Goal: Transaction & Acquisition: Purchase product/service

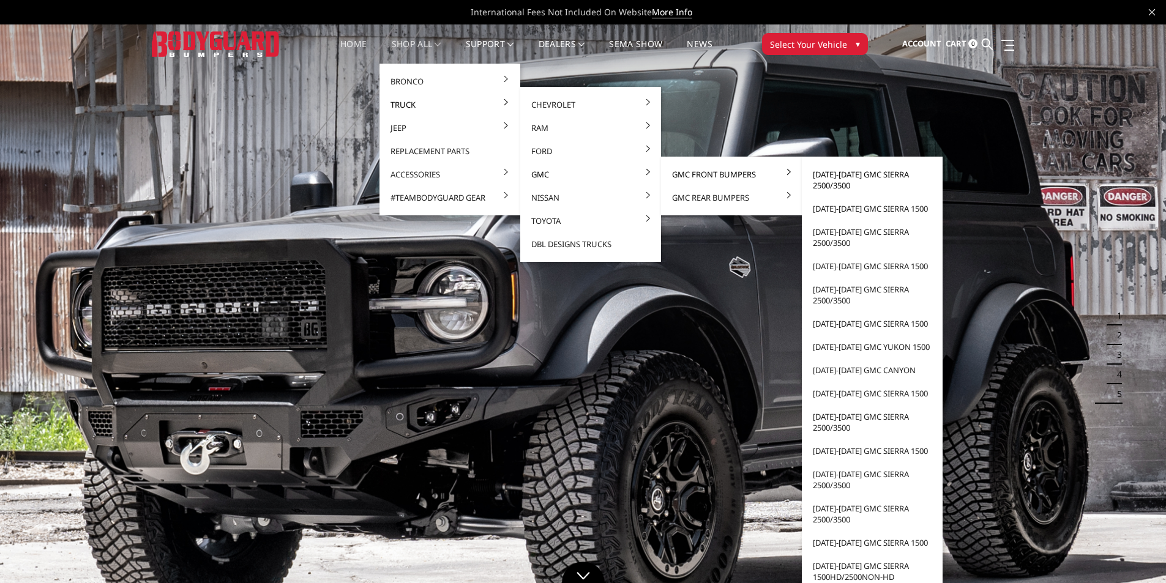
click at [822, 176] on link "[DATE]-[DATE] GMC Sierra 2500/3500" at bounding box center [872, 180] width 131 height 34
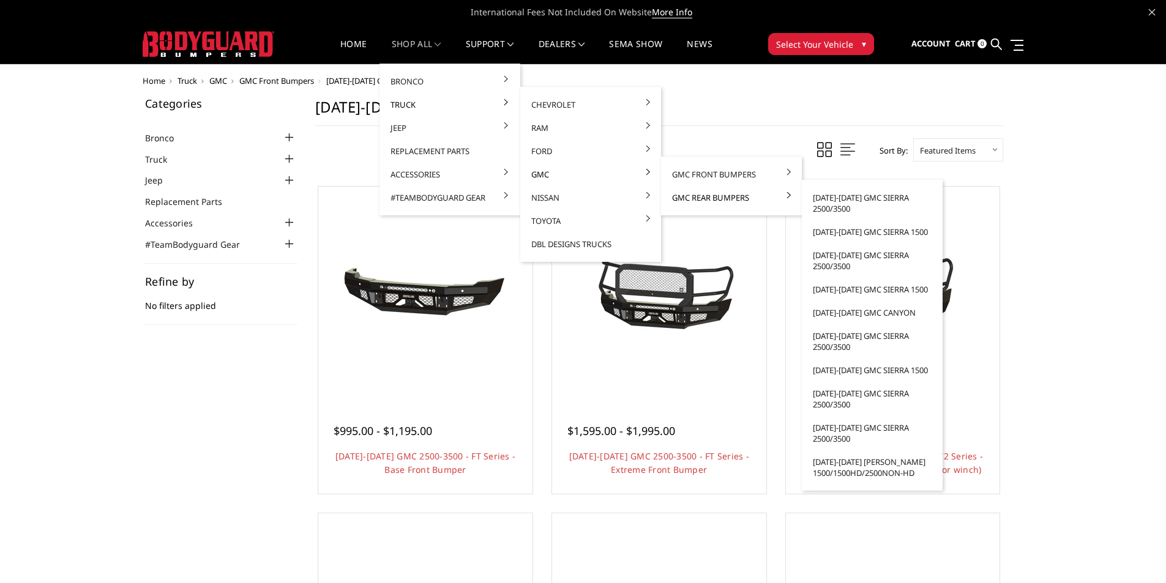
click at [716, 202] on link "GMC Rear Bumpers" at bounding box center [731, 197] width 131 height 23
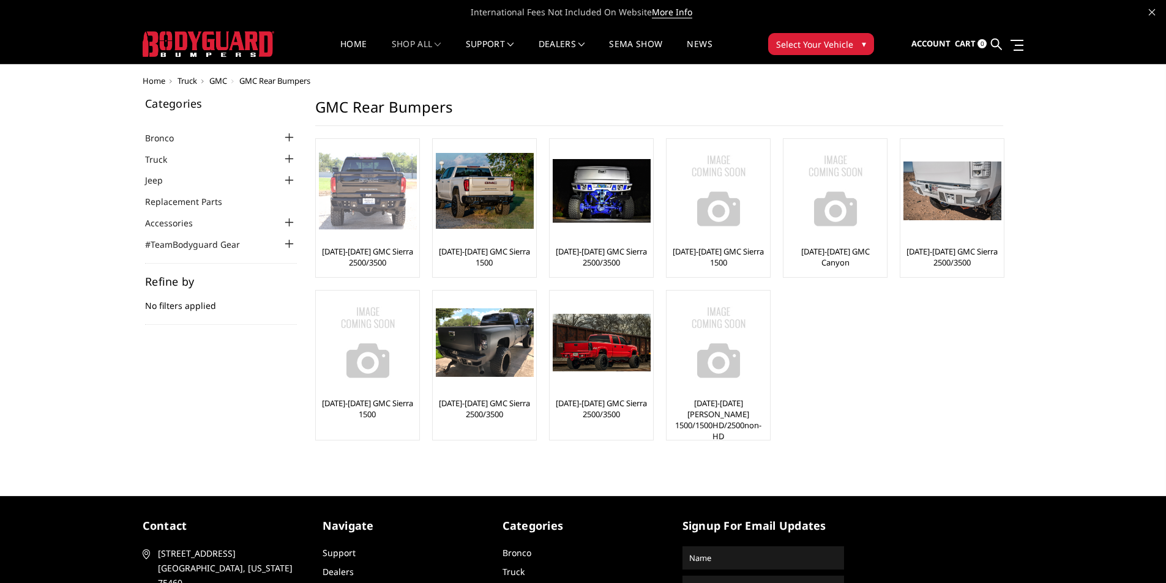
click at [324, 228] on img at bounding box center [368, 190] width 98 height 77
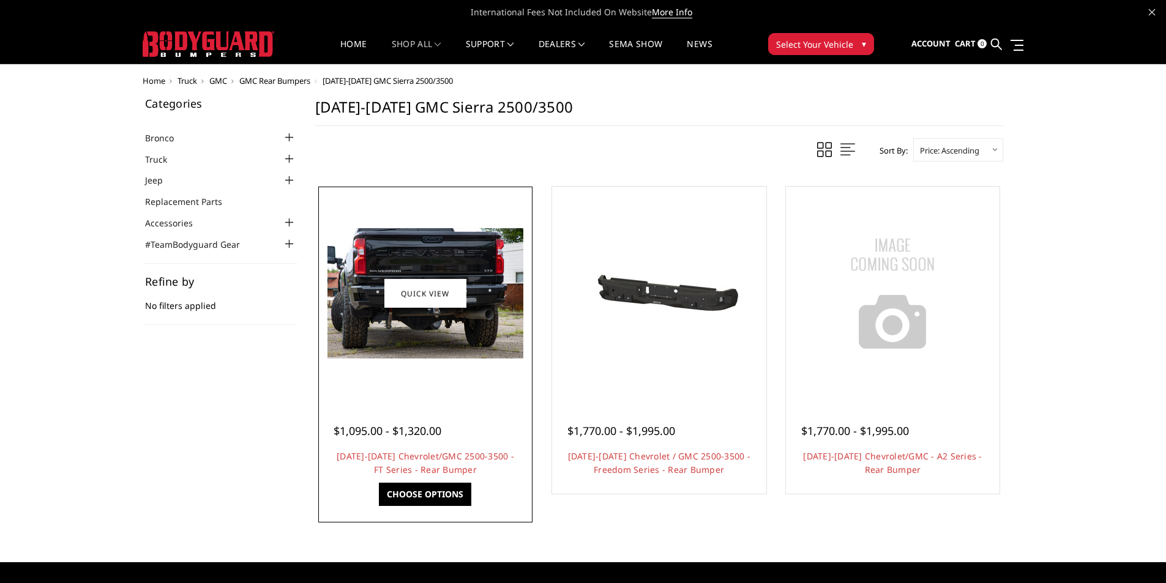
click at [429, 373] on div at bounding box center [425, 294] width 208 height 208
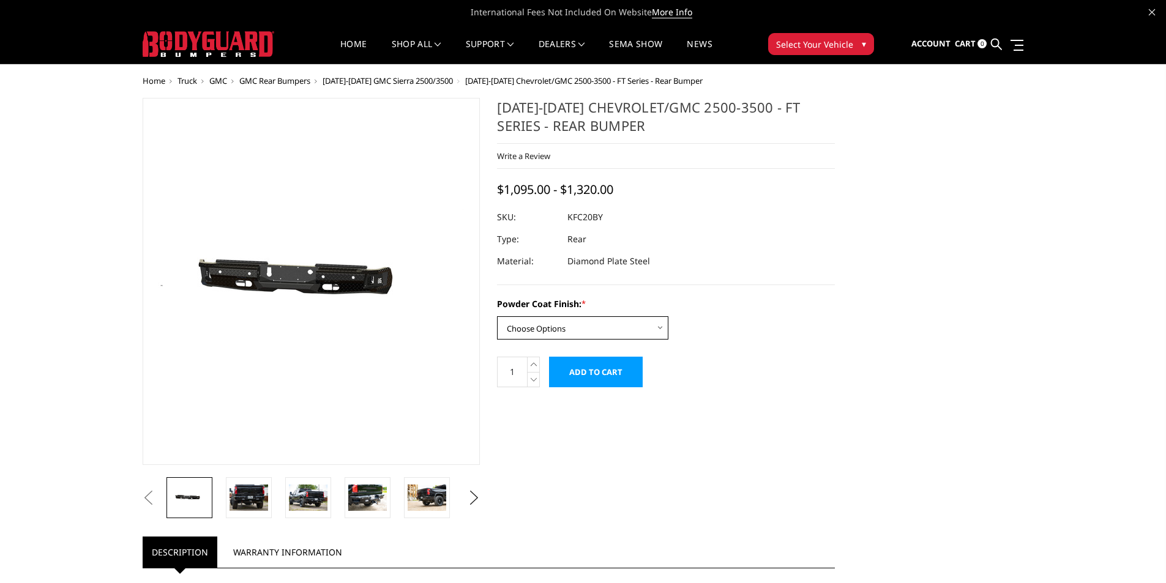
click at [552, 322] on select "Choose Options Bare Metal Gloss Black Powder Coat Textured Black Powder Coat" at bounding box center [582, 328] width 171 height 23
click at [497, 317] on select "Choose Options Bare Metal Gloss Black Powder Coat Textured Black Powder Coat" at bounding box center [582, 328] width 171 height 23
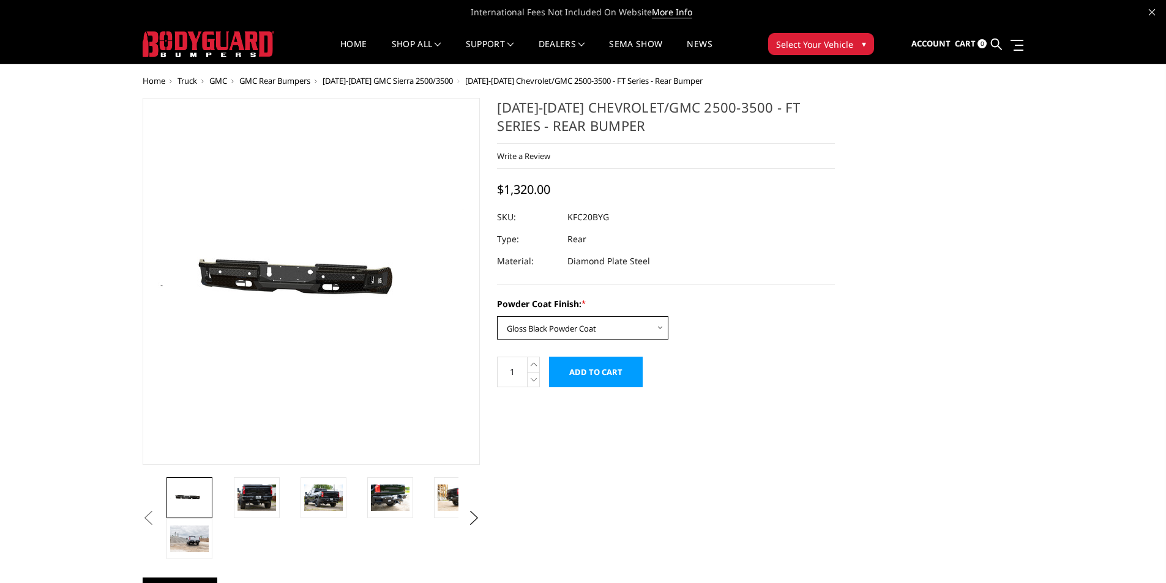
click at [541, 331] on select "Choose Options Bare Metal Gloss Black Powder Coat Textured Black Powder Coat" at bounding box center [582, 328] width 171 height 23
select select "3419"
click at [497, 317] on select "Choose Options Bare Metal Gloss Black Powder Coat Textured Black Powder Coat" at bounding box center [582, 328] width 171 height 23
click at [587, 432] on div "Previous Next *" at bounding box center [489, 589] width 710 height 983
click at [401, 485] on img at bounding box center [390, 498] width 39 height 26
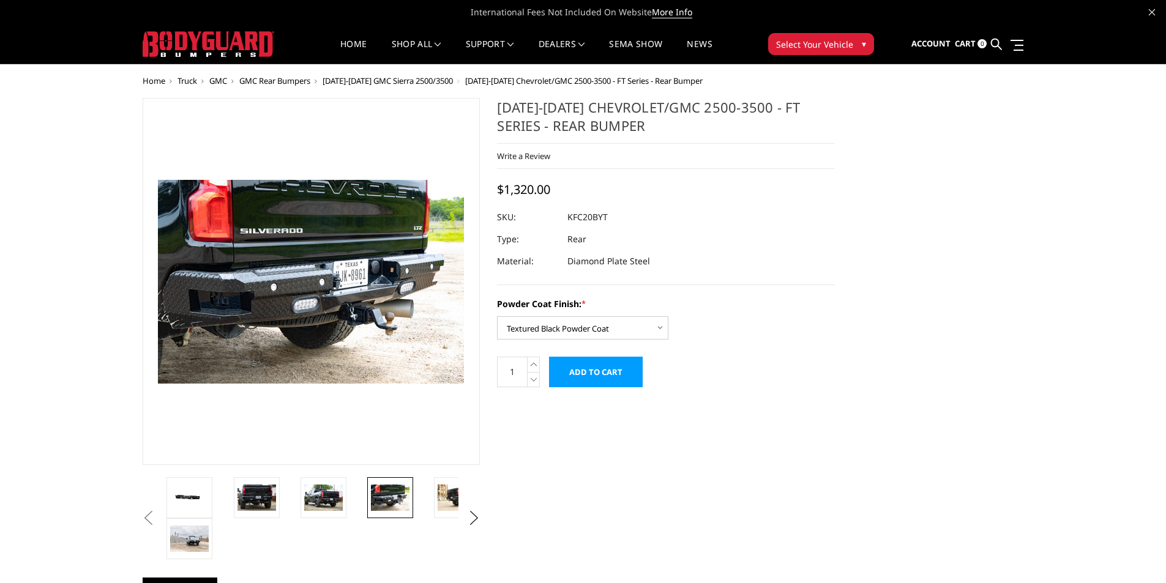
click at [350, 492] on li at bounding box center [331, 498] width 67 height 41
click at [338, 491] on img at bounding box center [323, 498] width 39 height 26
